Goal: Register for event/course

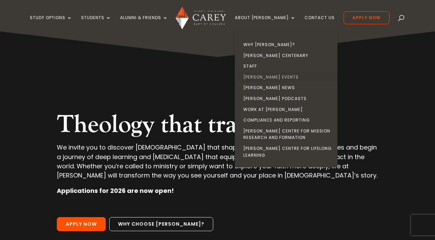
click at [277, 79] on link "[PERSON_NAME] Events" at bounding box center [287, 77] width 103 height 11
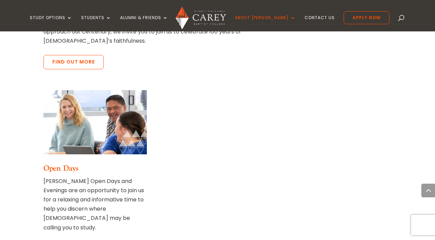
scroll to position [530, 0]
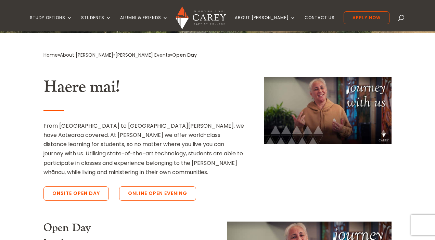
scroll to position [151, 0]
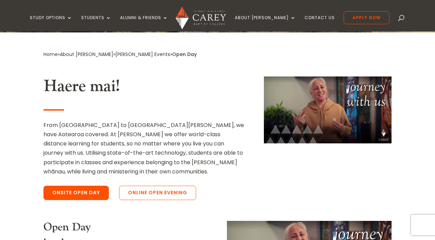
click at [63, 194] on link "Onsite Open Day" at bounding box center [75, 193] width 65 height 14
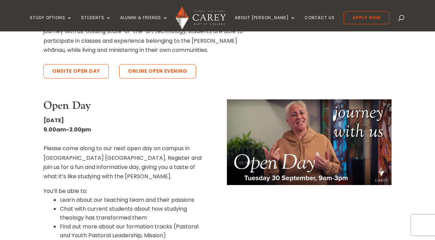
scroll to position [0, 0]
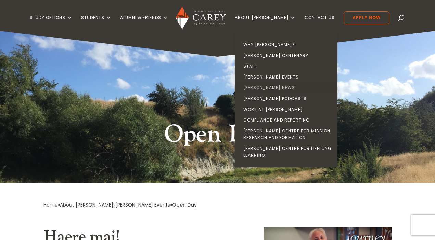
click at [275, 90] on link "[PERSON_NAME] News" at bounding box center [287, 87] width 103 height 11
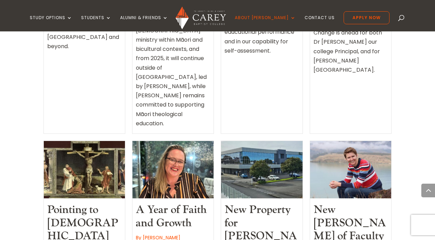
scroll to position [778, 0]
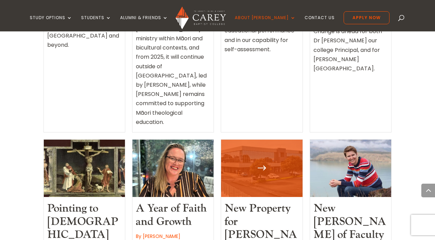
click at [254, 202] on link "New Property for Carey" at bounding box center [260, 228] width 72 height 53
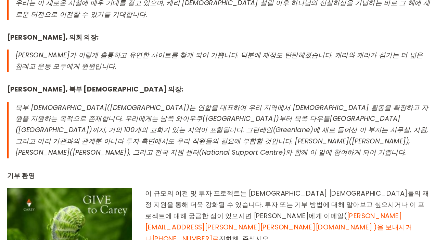
scroll to position [893, 0]
